Goal: Information Seeking & Learning: Learn about a topic

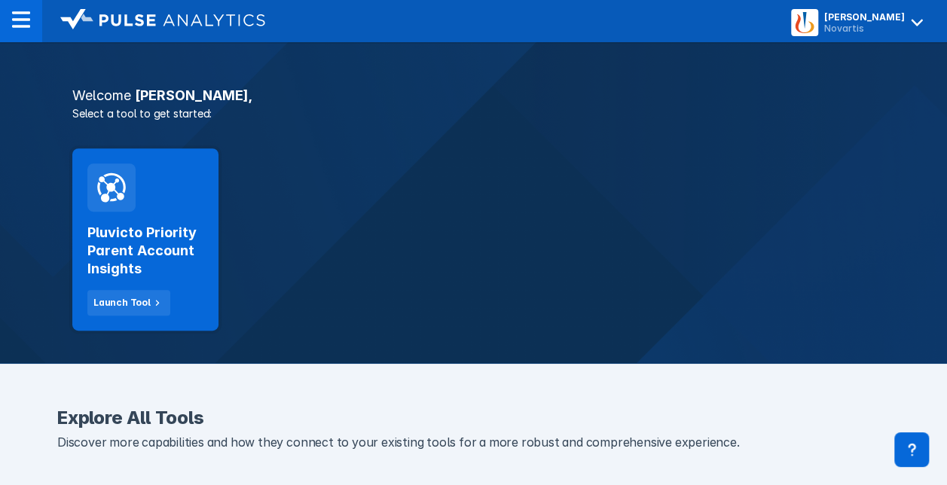
scroll to position [253, 0]
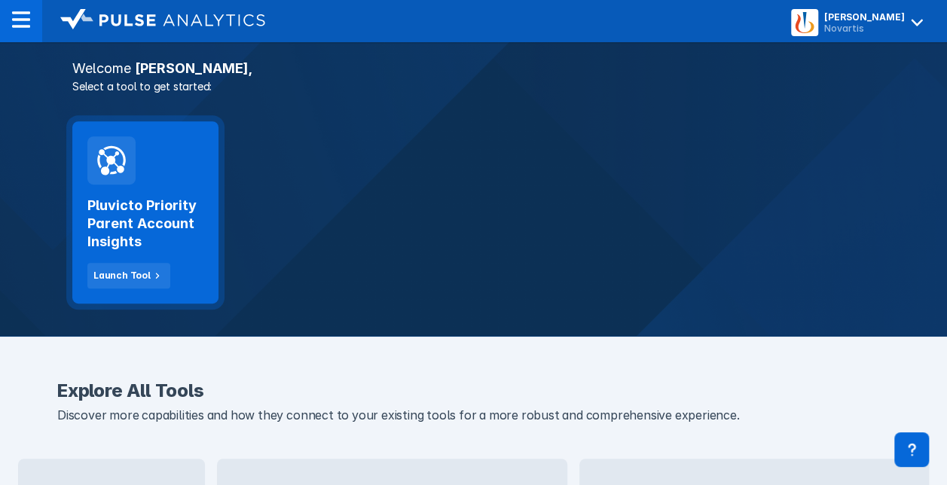
click at [157, 219] on h2 "Pluvicto Priority Parent Account Insights" at bounding box center [145, 224] width 116 height 54
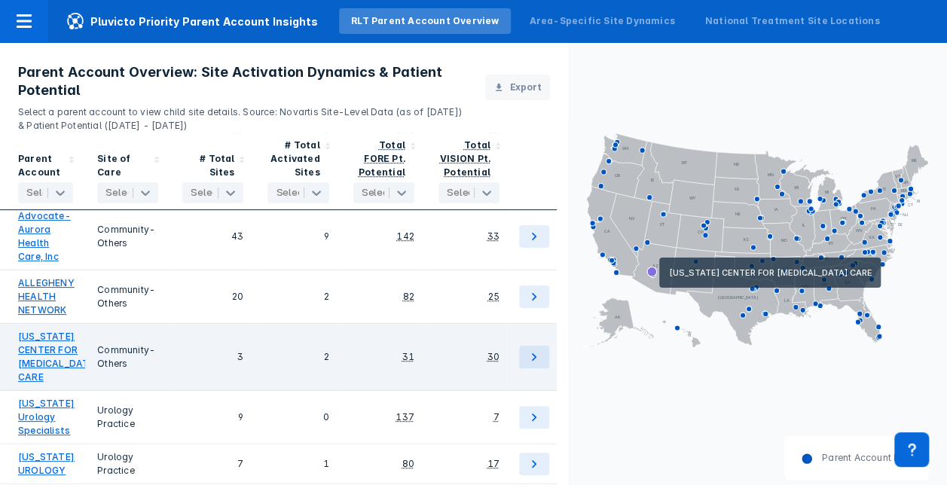
scroll to position [218, 0]
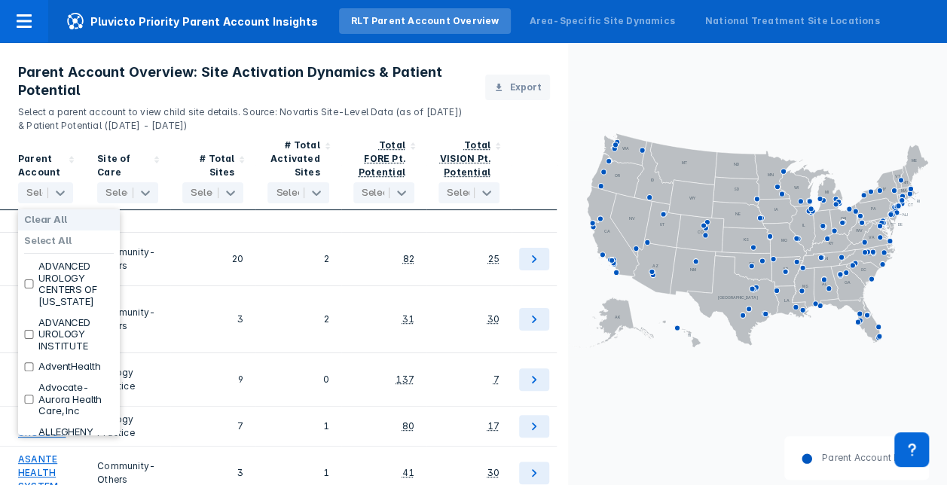
click at [44, 190] on div at bounding box center [57, 193] width 29 height 20
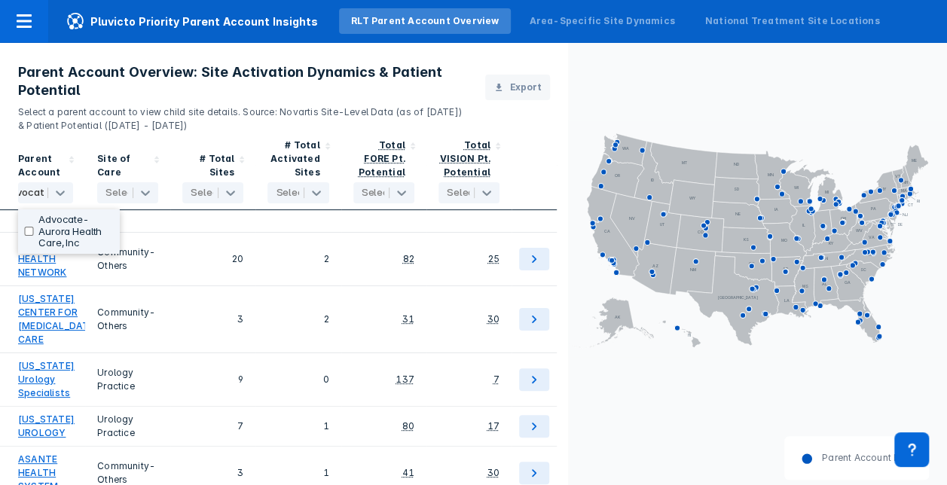
type input "advocate"
click at [27, 232] on input "checkbox" at bounding box center [29, 231] width 10 height 9
checkbox input "true"
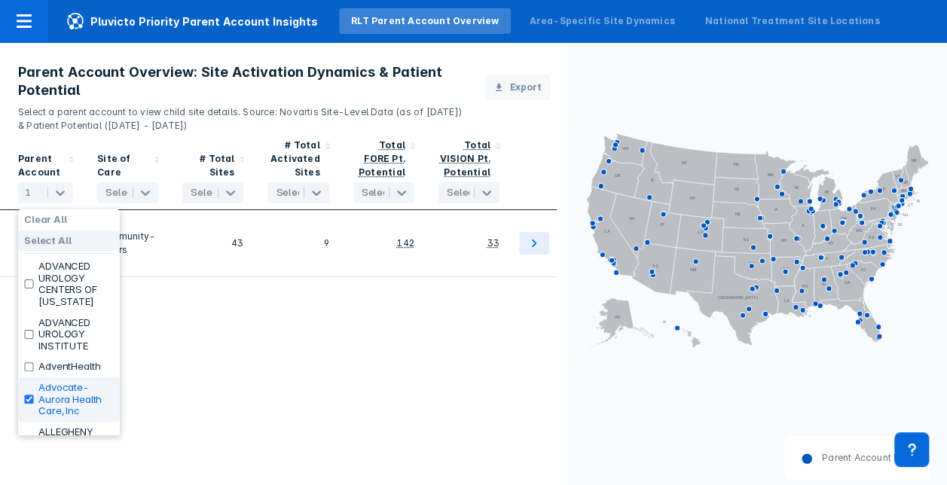
scroll to position [0, 0]
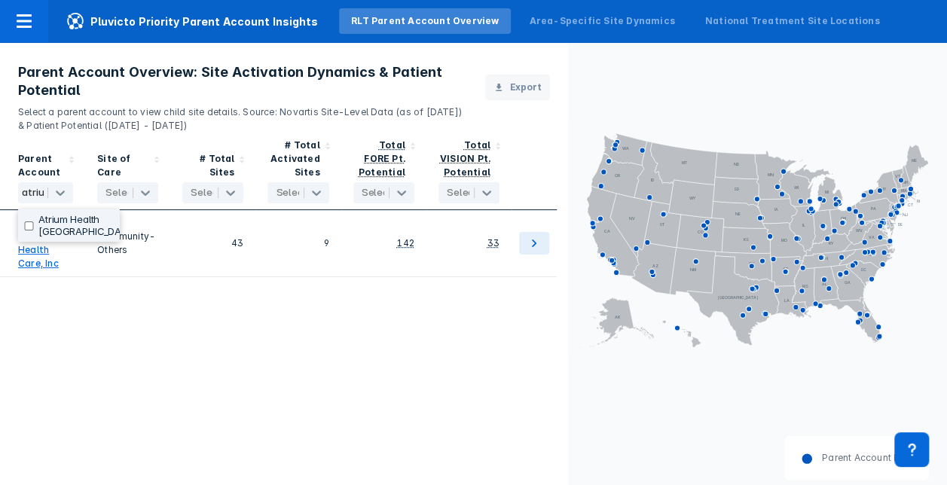
type input "atrium"
click at [29, 224] on input "checkbox" at bounding box center [29, 225] width 10 height 9
checkbox input "true"
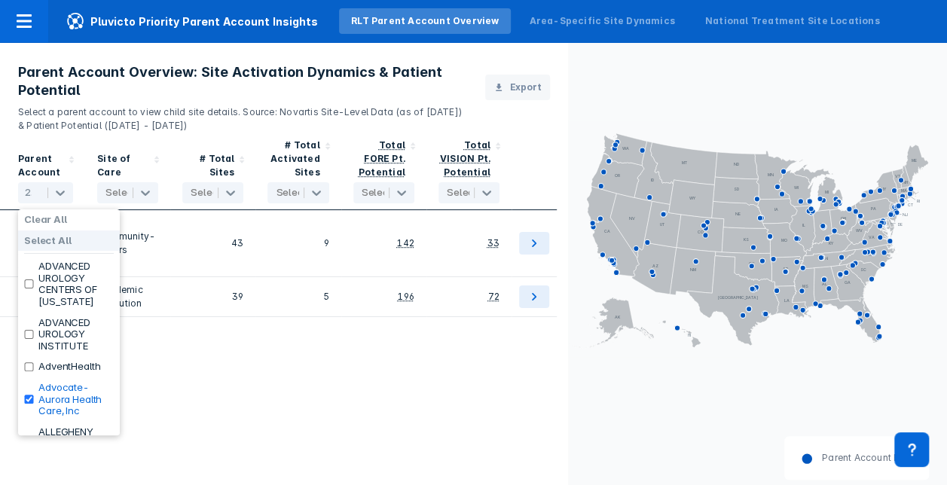
click at [318, 458] on div "Parent Account option Atrium Health Wake Forest, selected. 167 results availabl…" at bounding box center [284, 325] width 568 height 384
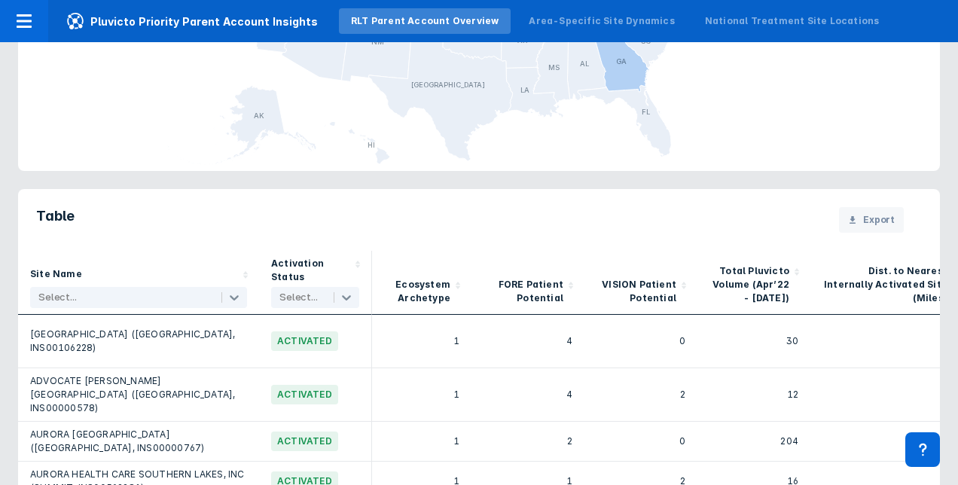
scroll to position [1090, 0]
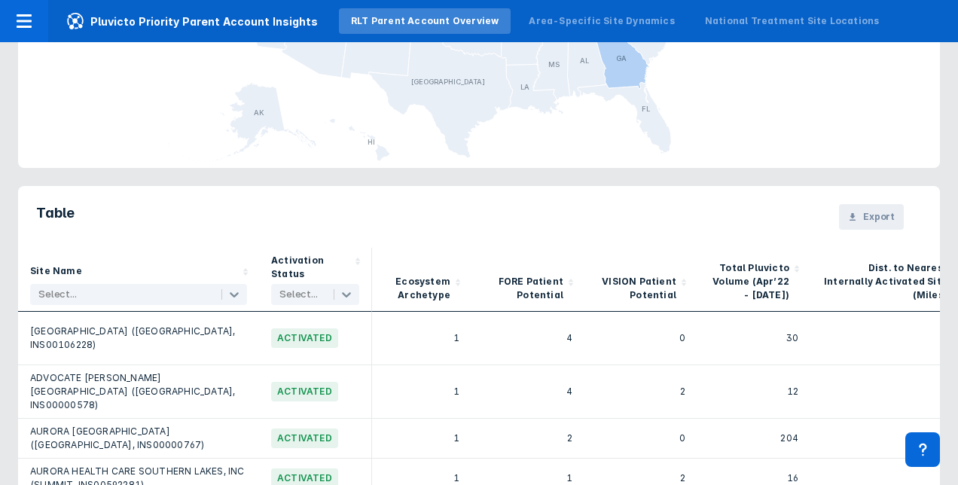
click at [866, 215] on span "Export" at bounding box center [879, 217] width 32 height 14
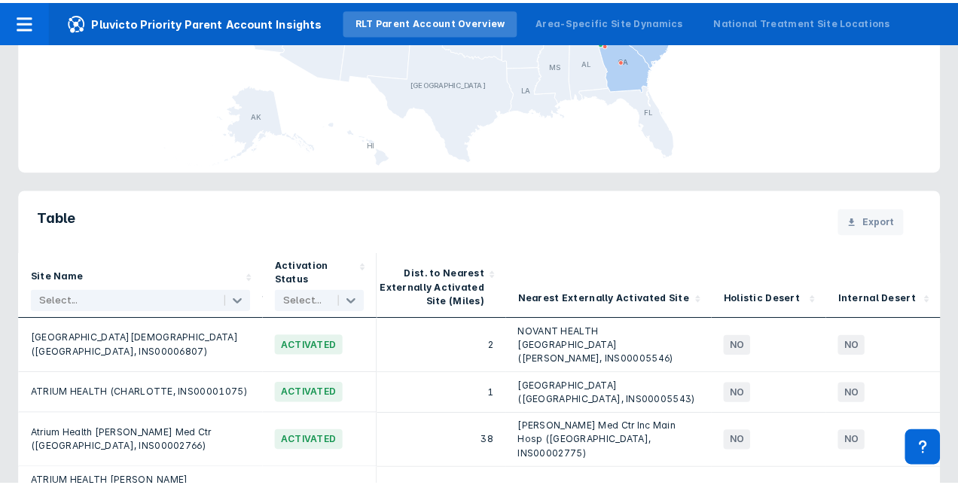
scroll to position [0, 968]
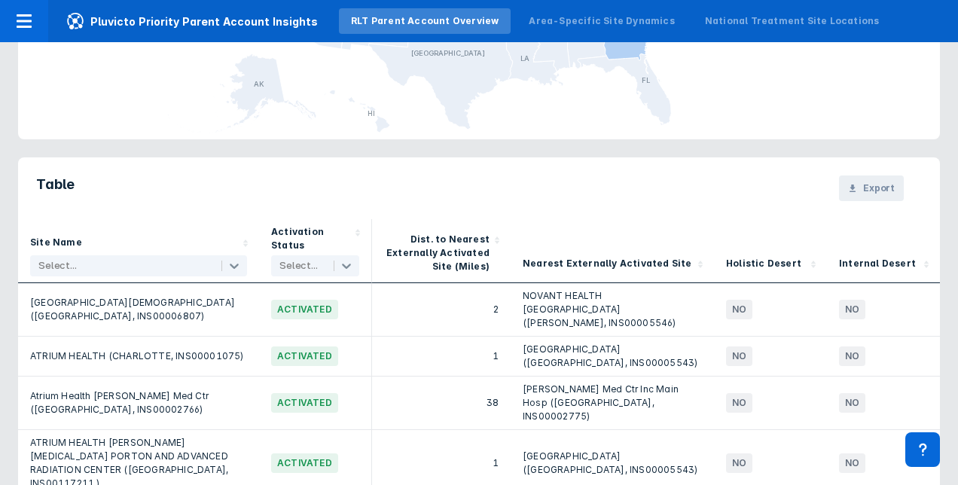
click at [863, 181] on span "Export" at bounding box center [879, 188] width 32 height 14
